Goal: Register for event/course

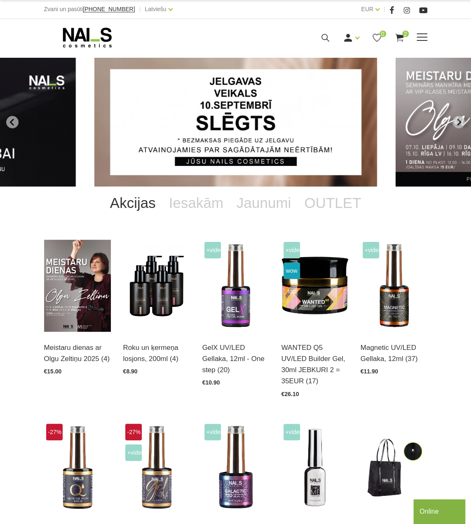
click at [81, 39] on icon at bounding box center [87, 37] width 87 height 21
